Goal: Task Accomplishment & Management: Manage account settings

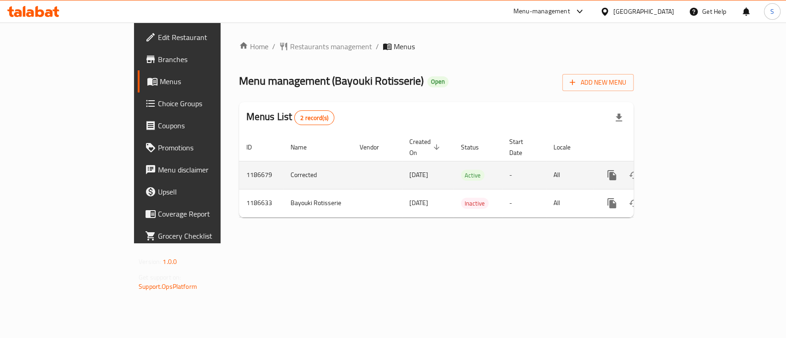
click at [684, 170] on icon "enhanced table" at bounding box center [678, 175] width 11 height 11
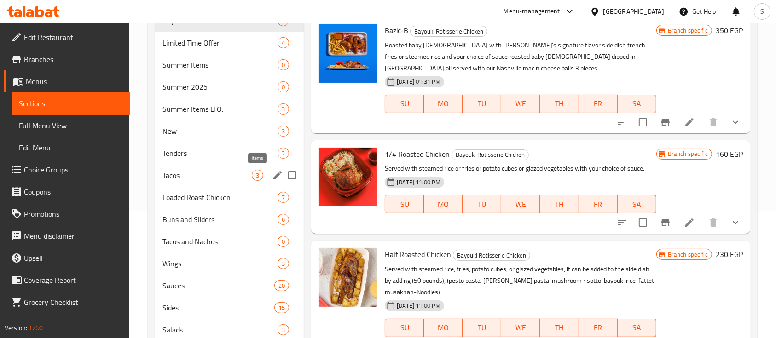
scroll to position [128, 0]
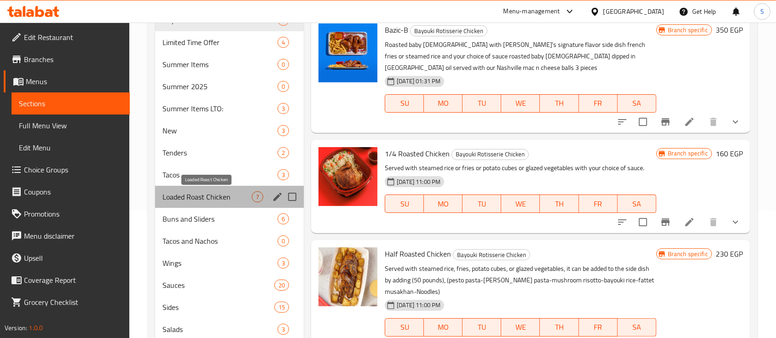
click at [187, 198] on span "Loaded Roast Chicken" at bounding box center [207, 197] width 89 height 11
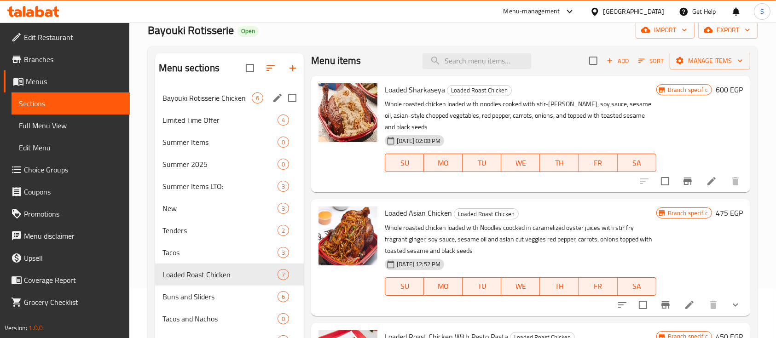
scroll to position [49, 0]
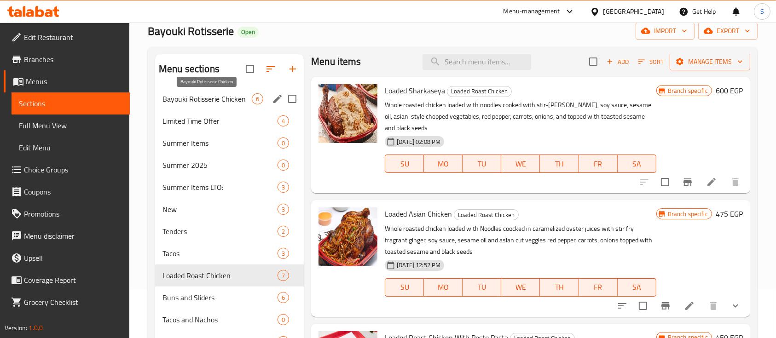
click at [216, 94] on span "Bayouki Rotisserie Chicken" at bounding box center [207, 98] width 89 height 11
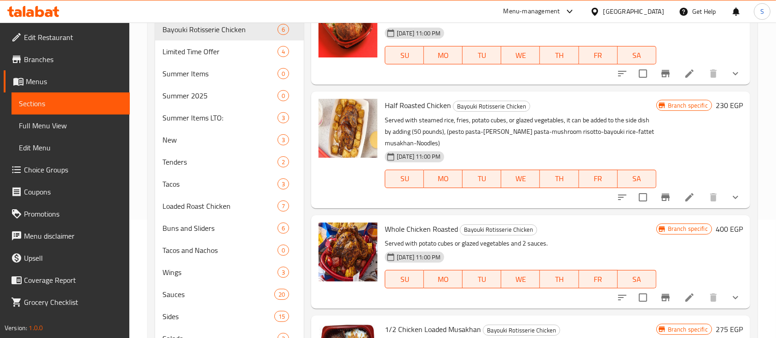
scroll to position [132, 0]
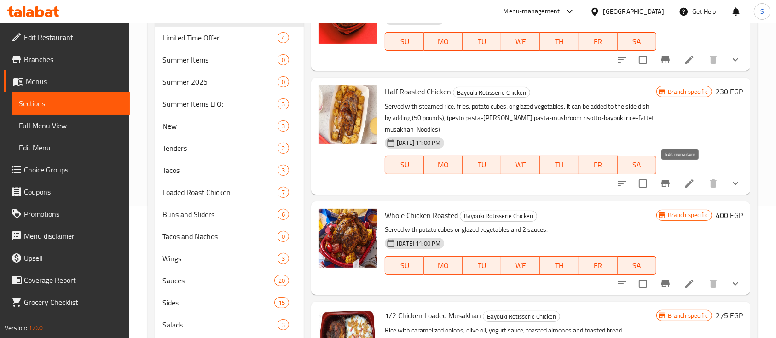
click at [686, 180] on icon at bounding box center [690, 184] width 8 height 8
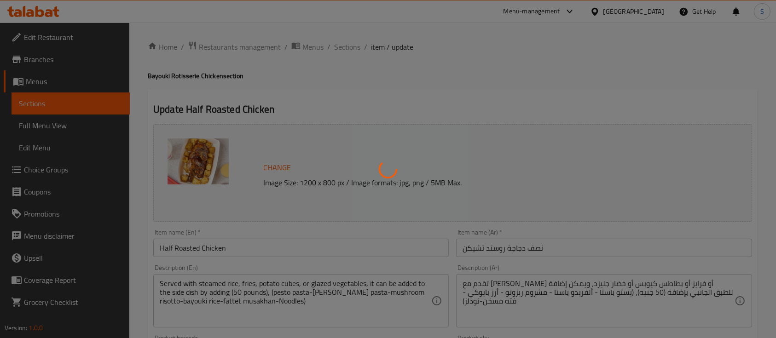
scroll to position [378, 0]
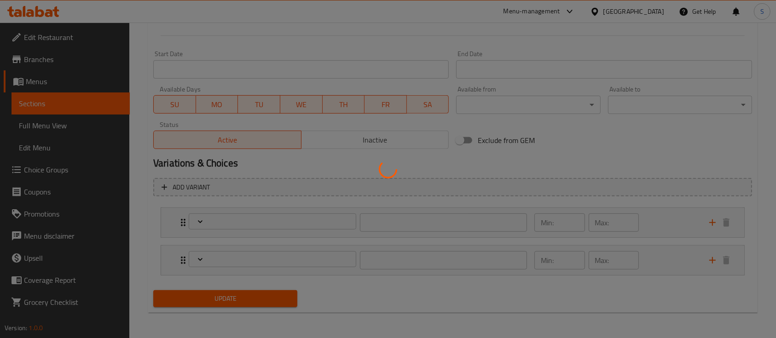
type input "اختيارك للأصناف الجانبية:"
type input "1"
type input "اختيارك من الصوص:"
type input "1"
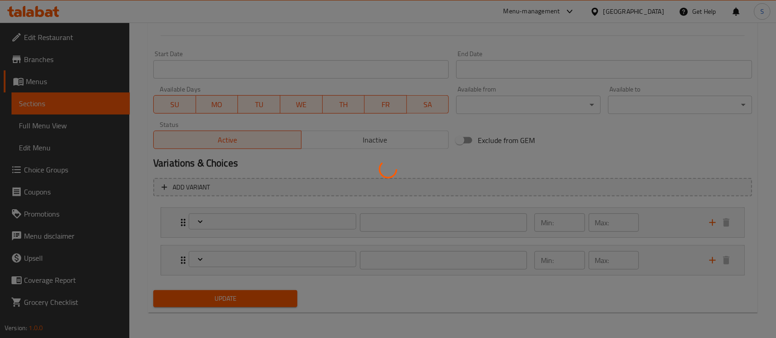
type input "1"
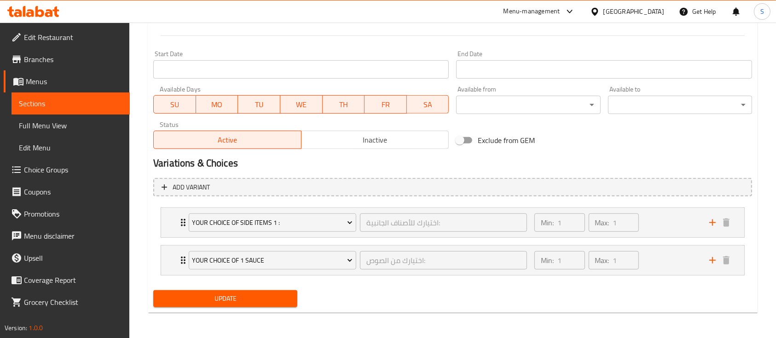
scroll to position [0, 0]
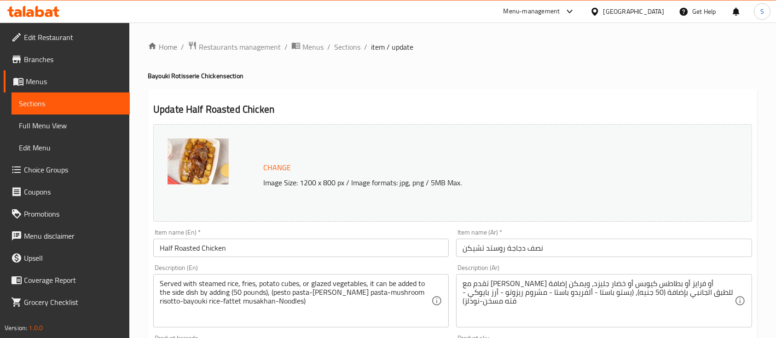
click at [576, 18] on div "Menu-management" at bounding box center [539, 11] width 87 height 22
click at [560, 12] on div "Menu-management" at bounding box center [532, 11] width 57 height 11
click at [531, 63] on div "Agent Campaigns Center" at bounding box center [525, 62] width 70 height 10
